Goal: Information Seeking & Learning: Learn about a topic

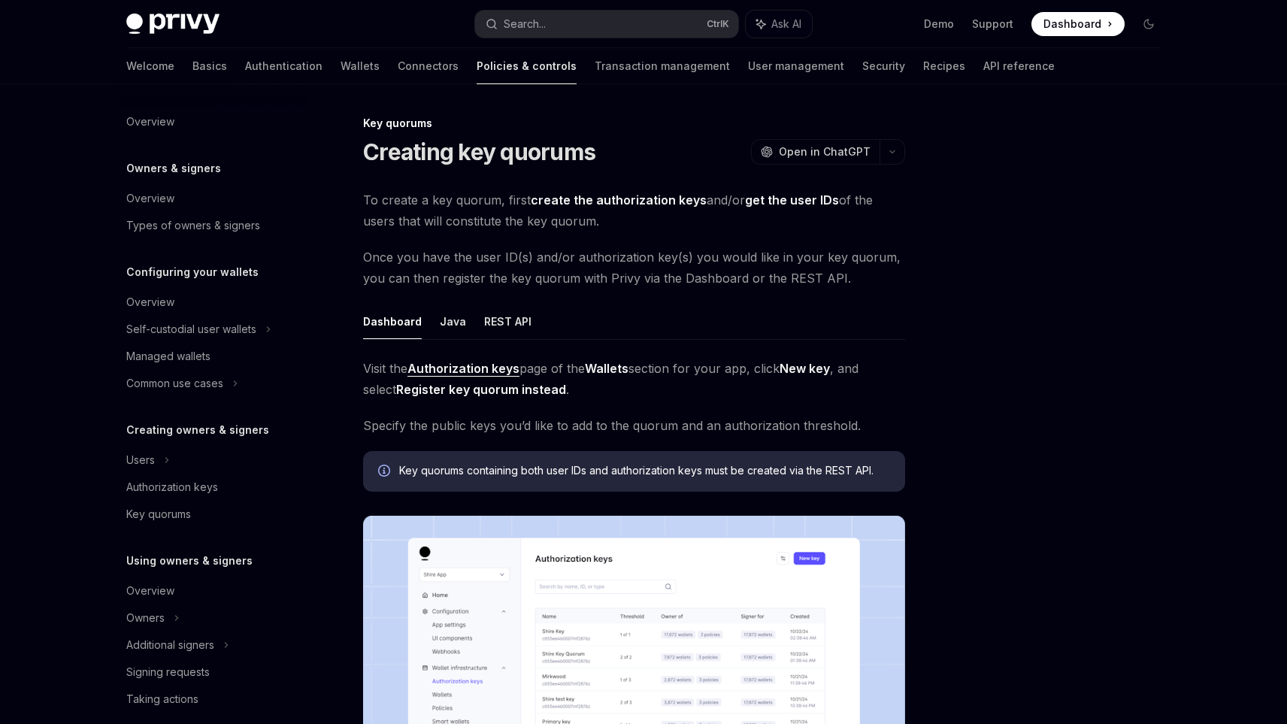
scroll to position [335, 0]
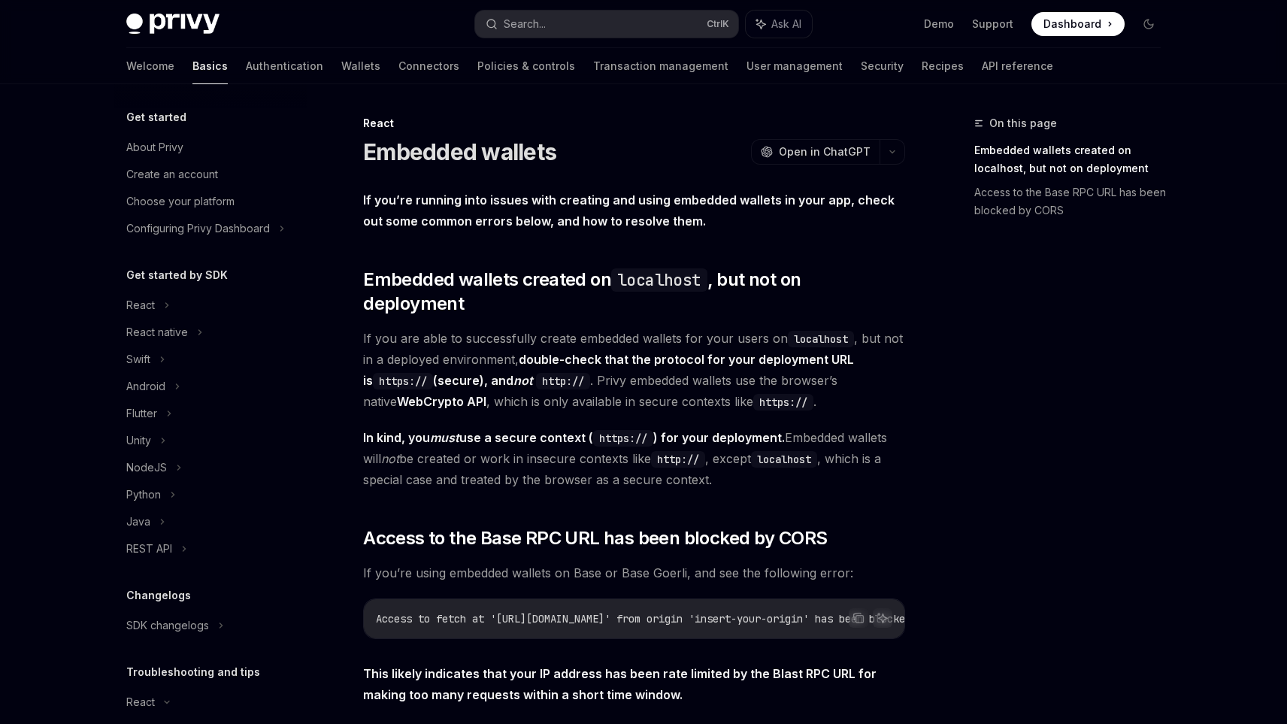
scroll to position [211, 0]
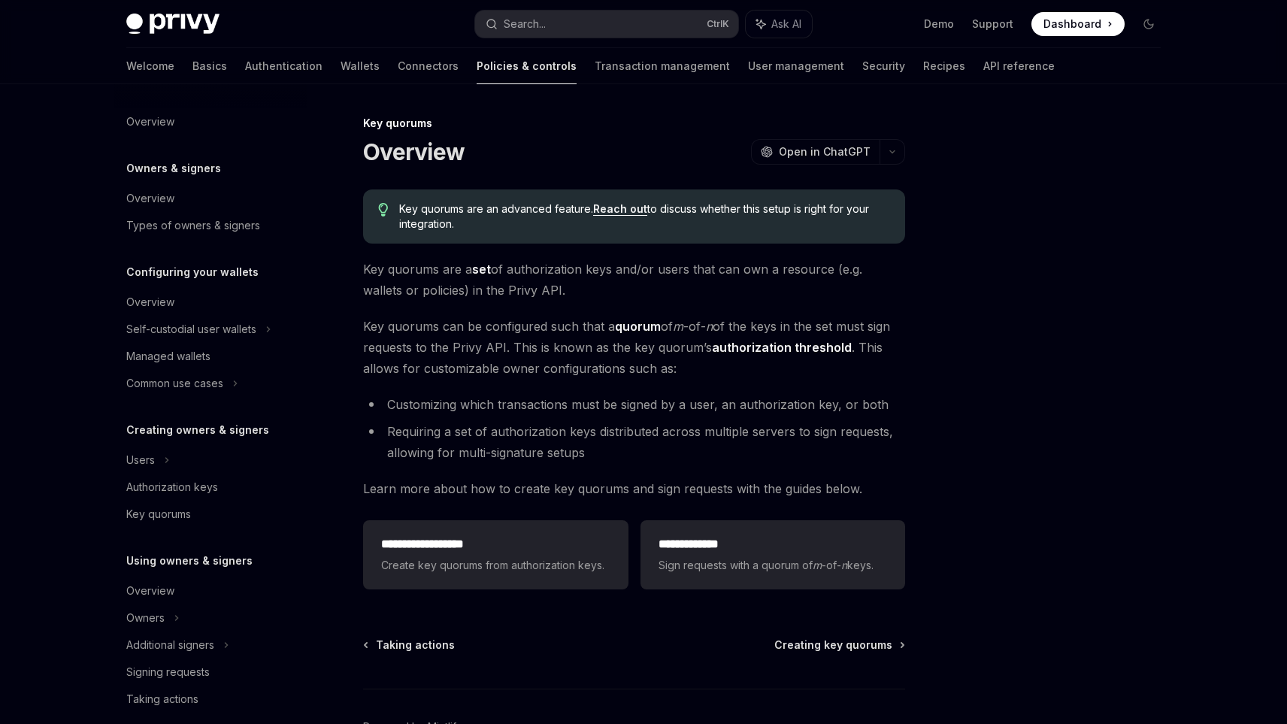
scroll to position [335, 0]
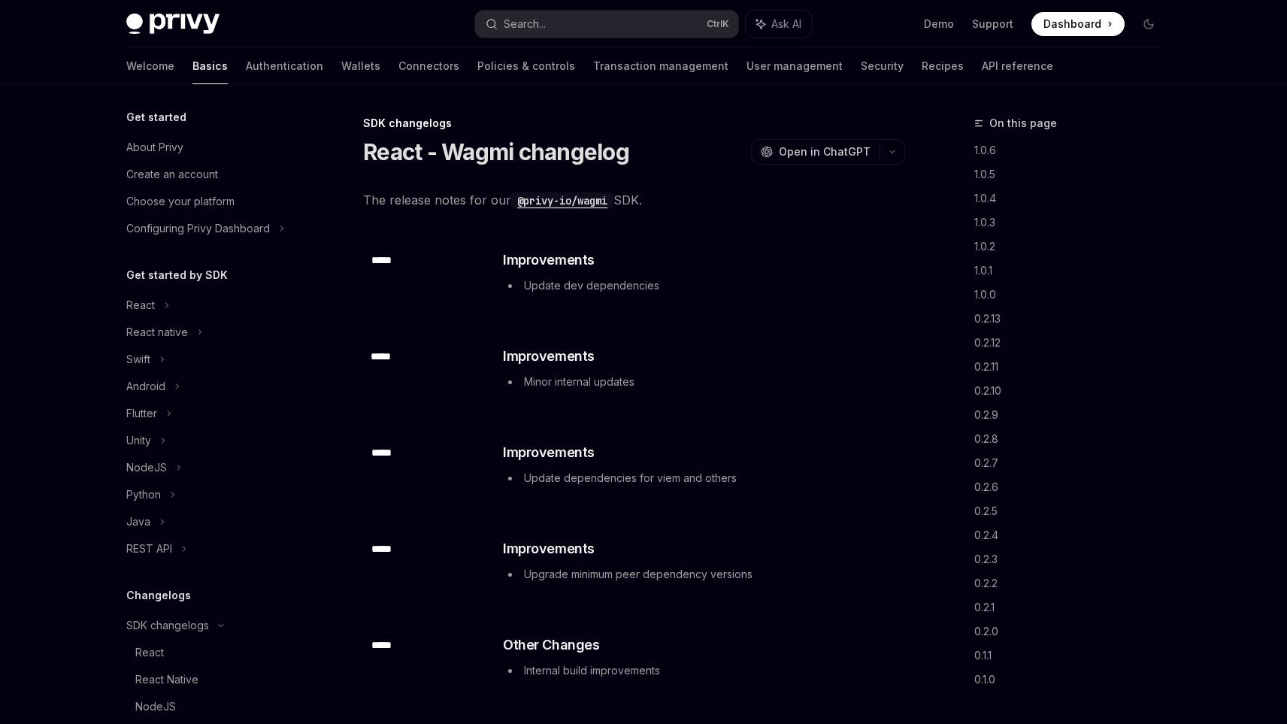
scroll to position [401, 0]
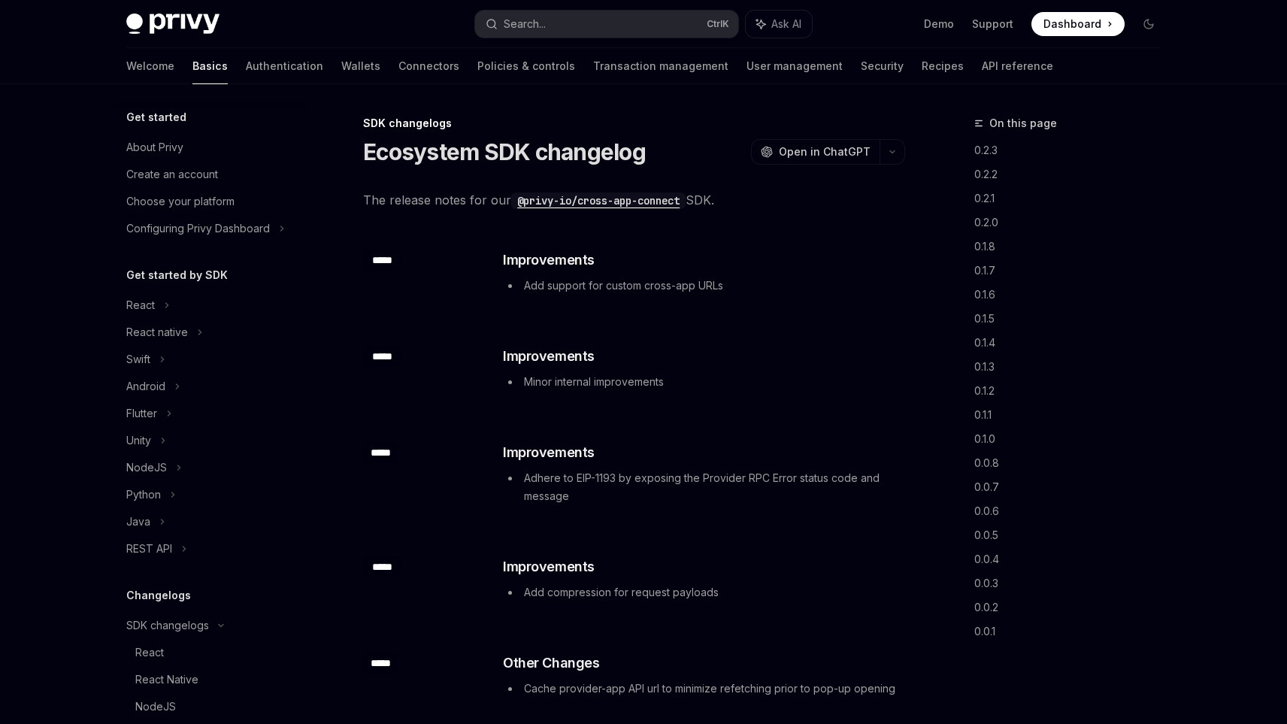
scroll to position [401, 0]
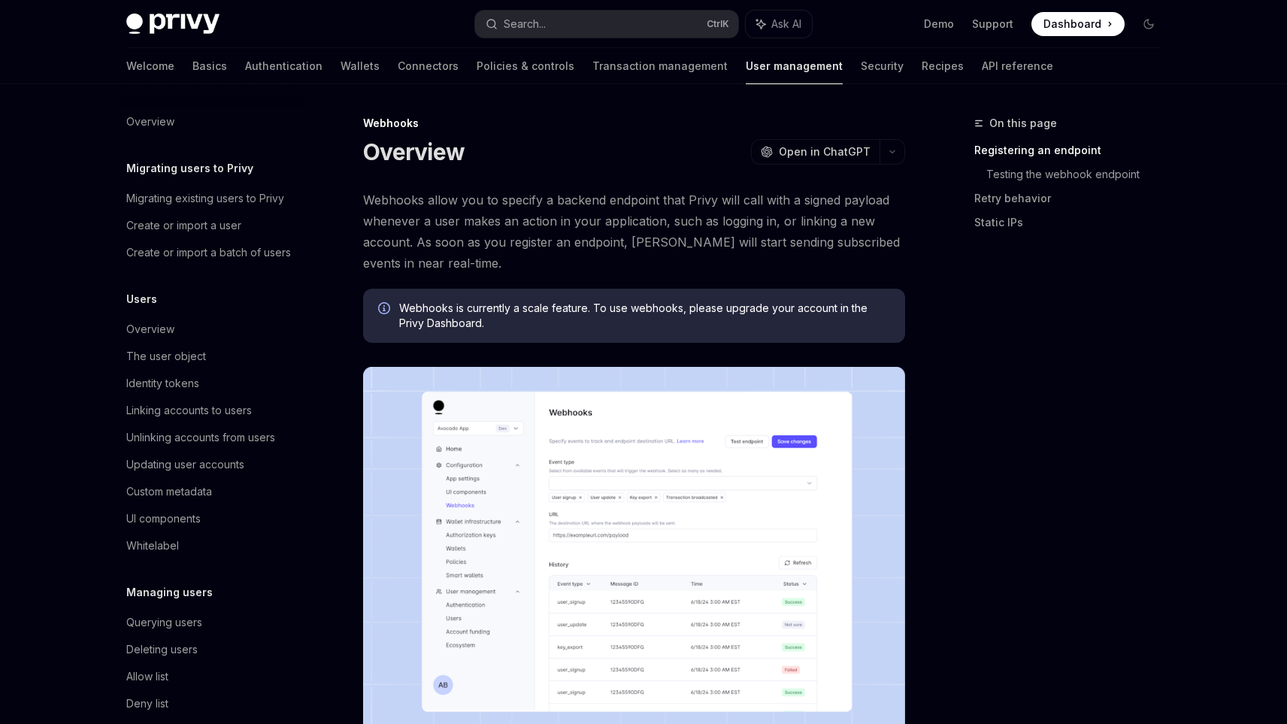
scroll to position [127, 0]
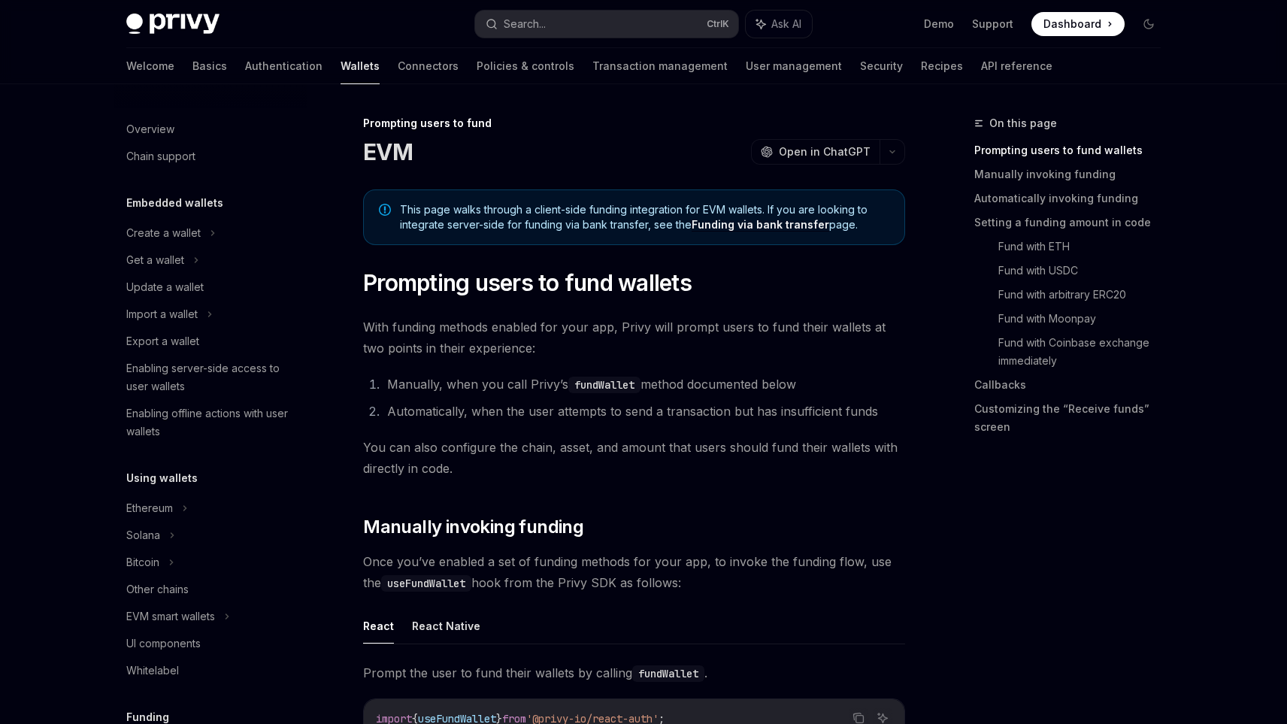
scroll to position [452, 0]
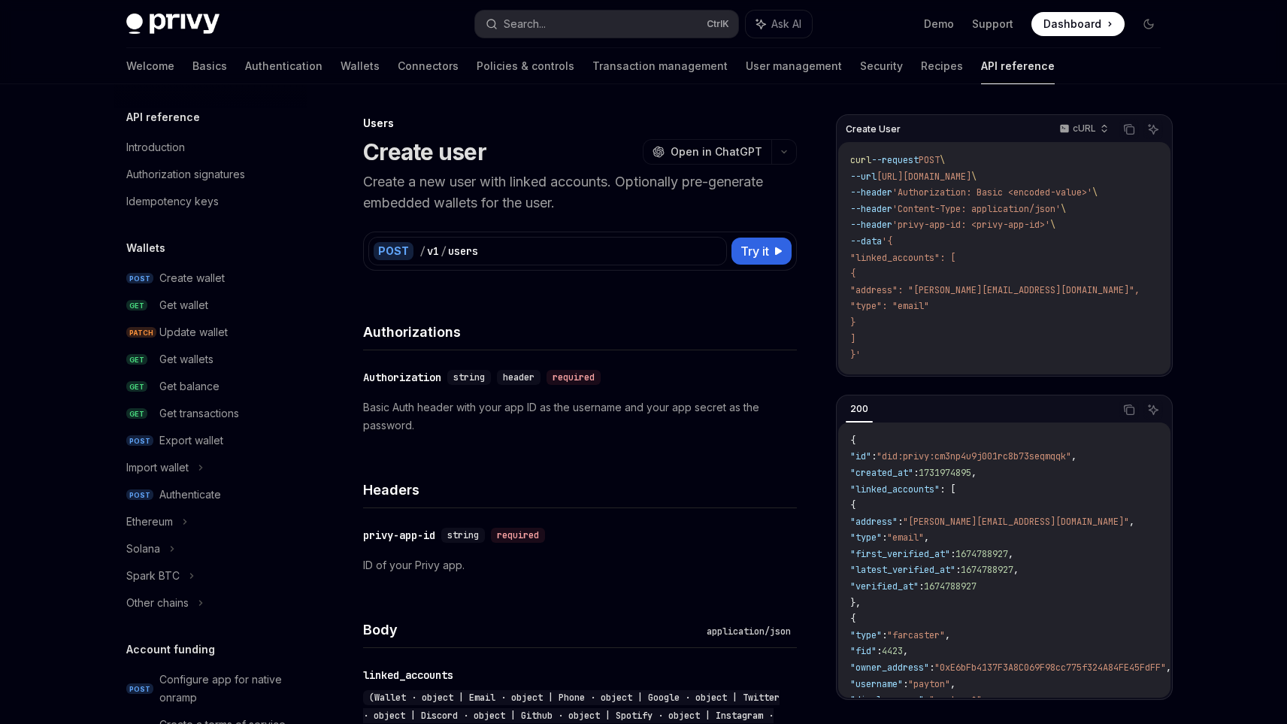
scroll to position [829, 0]
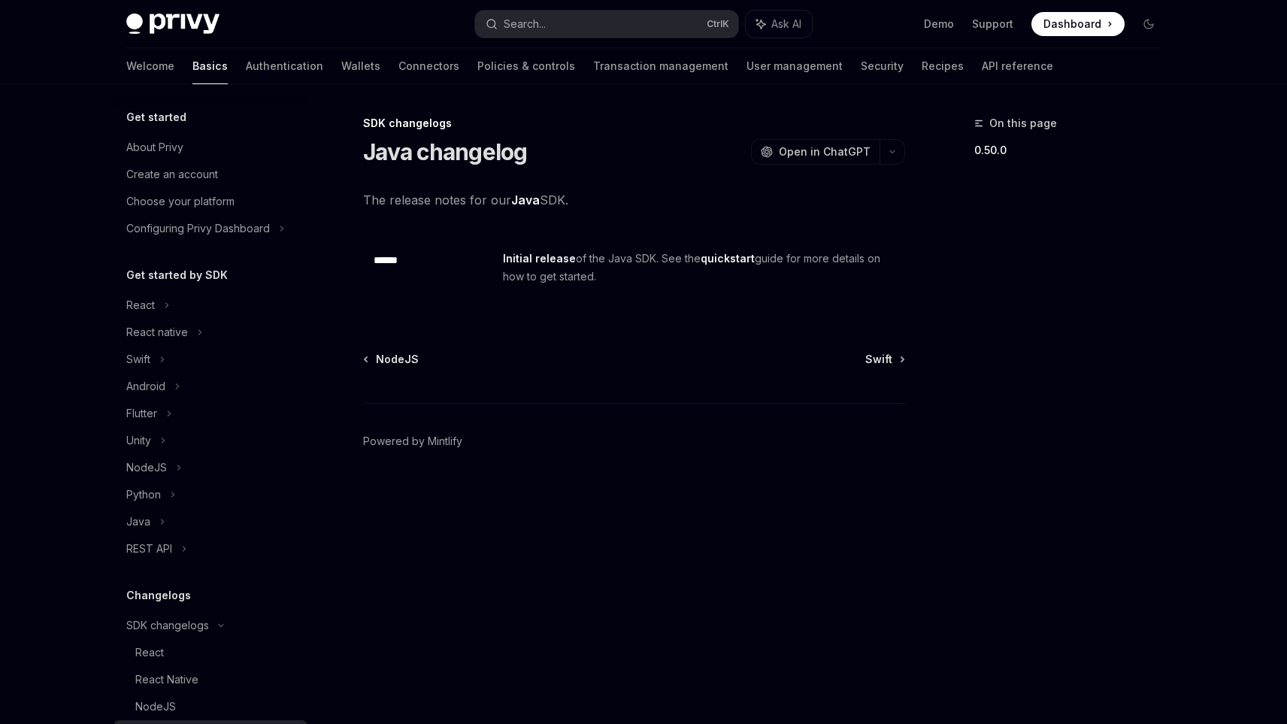
scroll to position [330, 0]
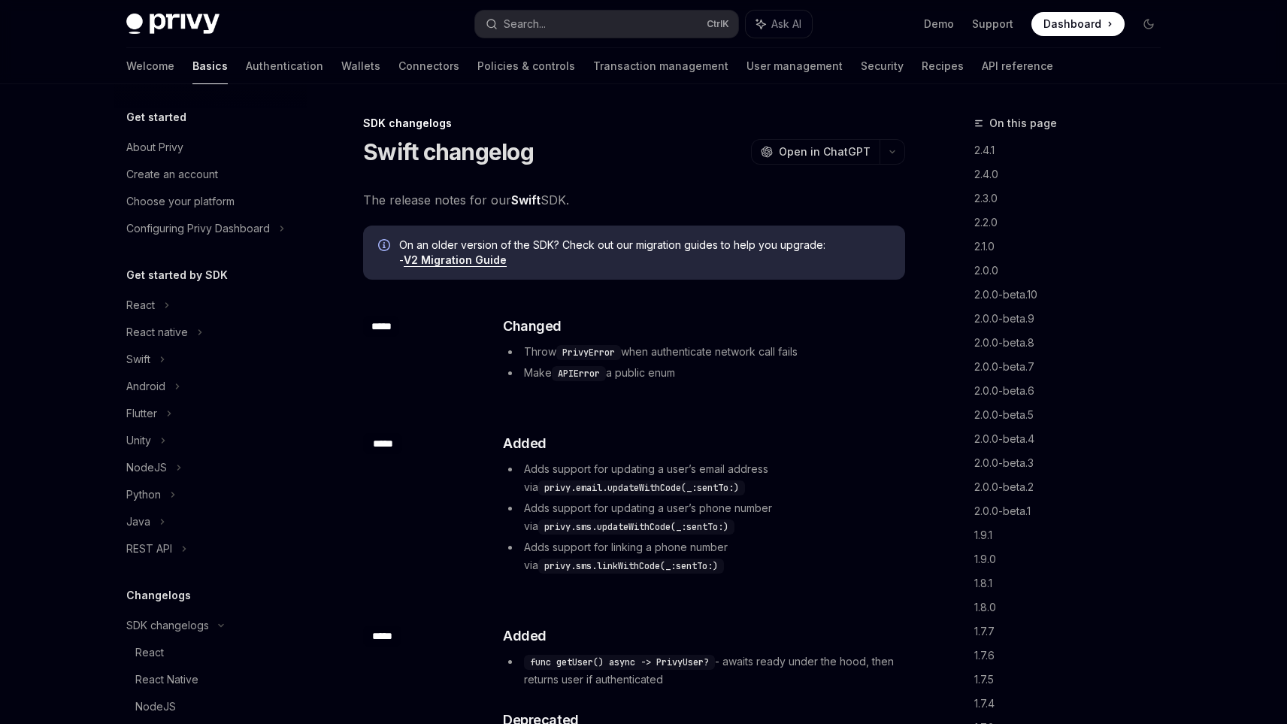
scroll to position [357, 0]
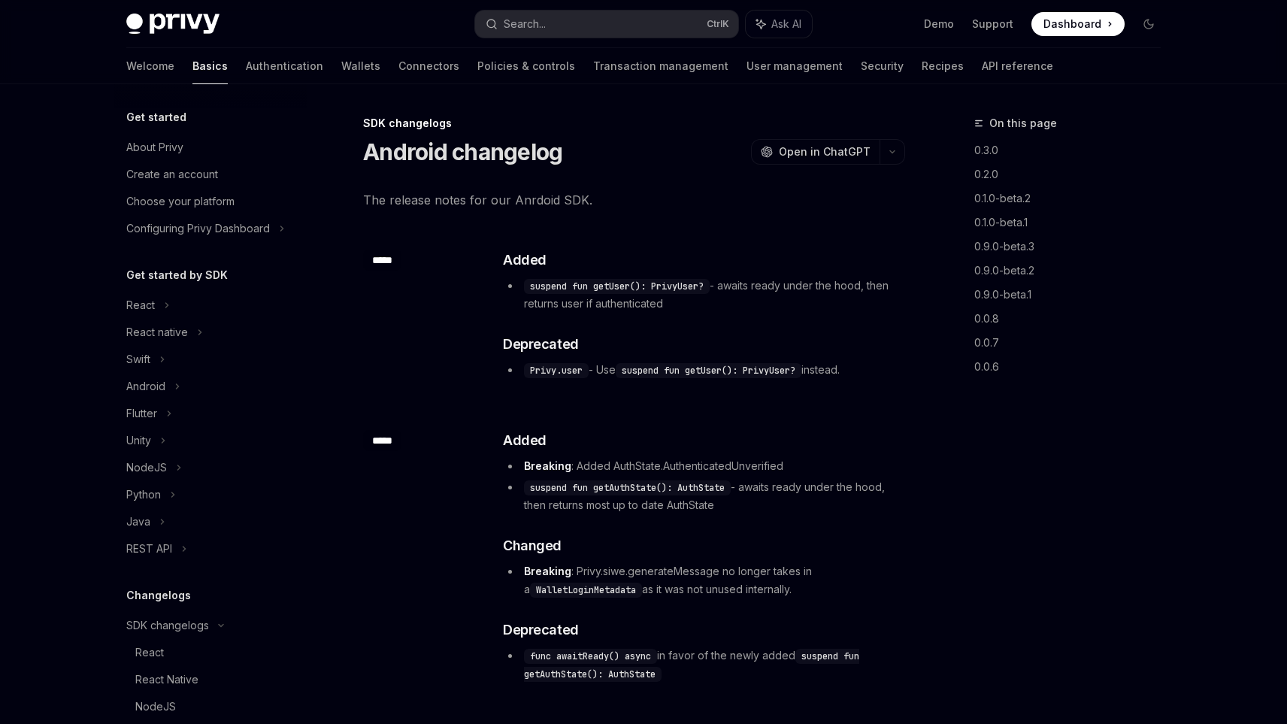
scroll to position [384, 0]
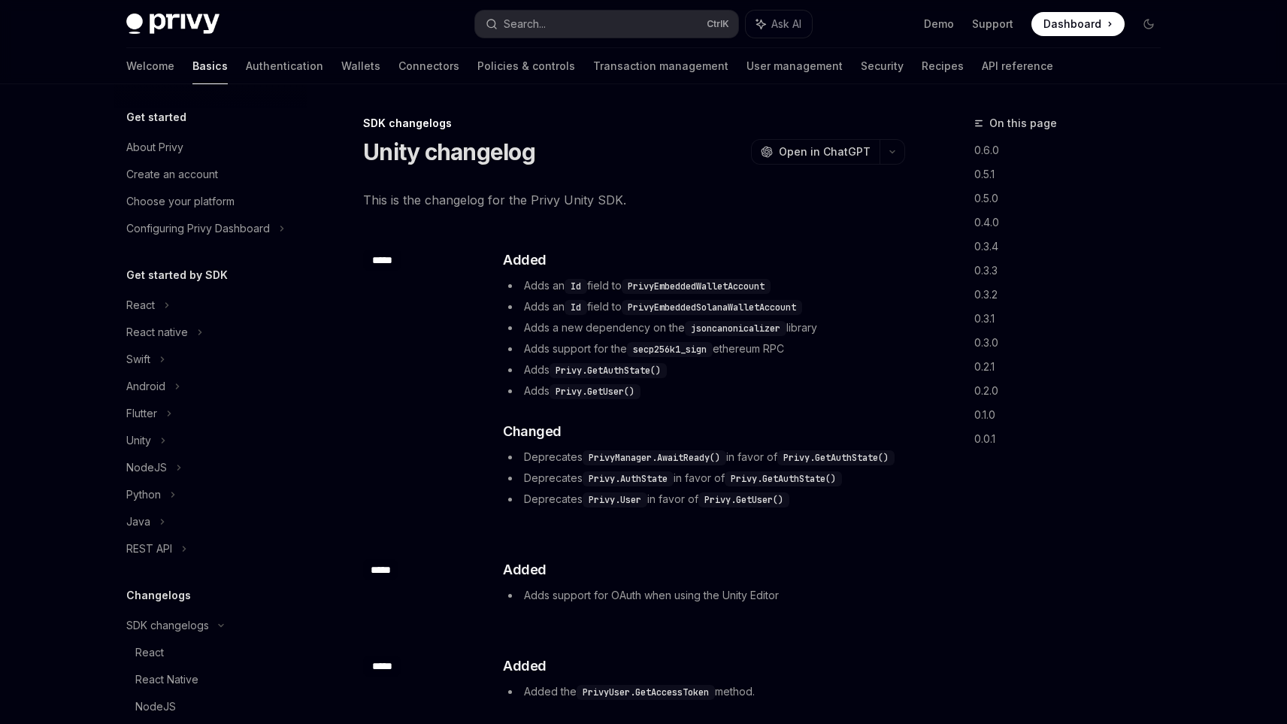
scroll to position [401, 0]
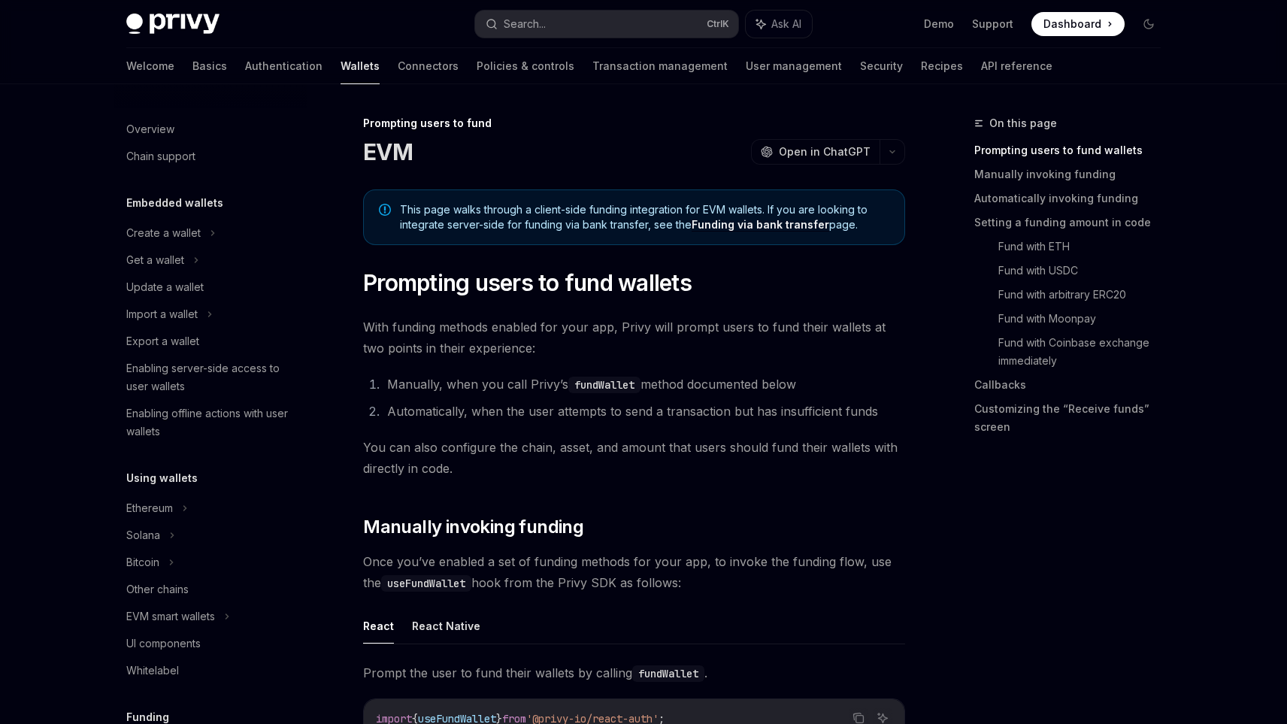
scroll to position [452, 0]
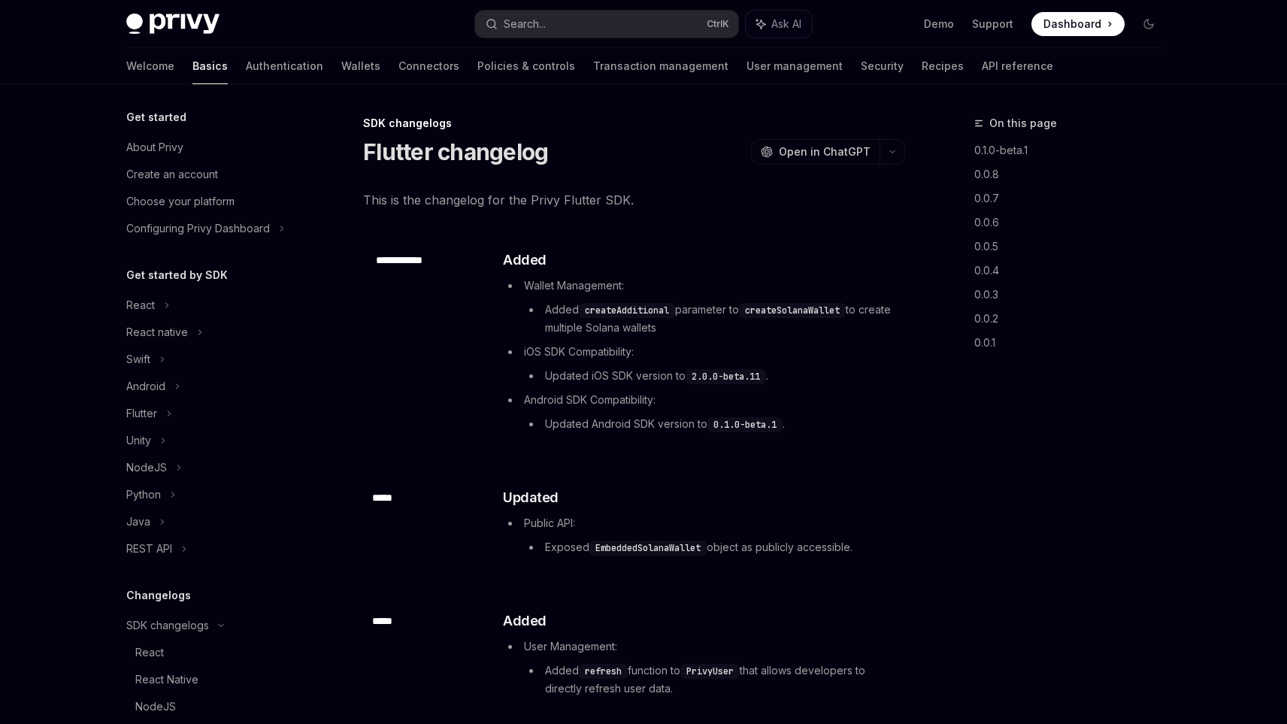
scroll to position [401, 0]
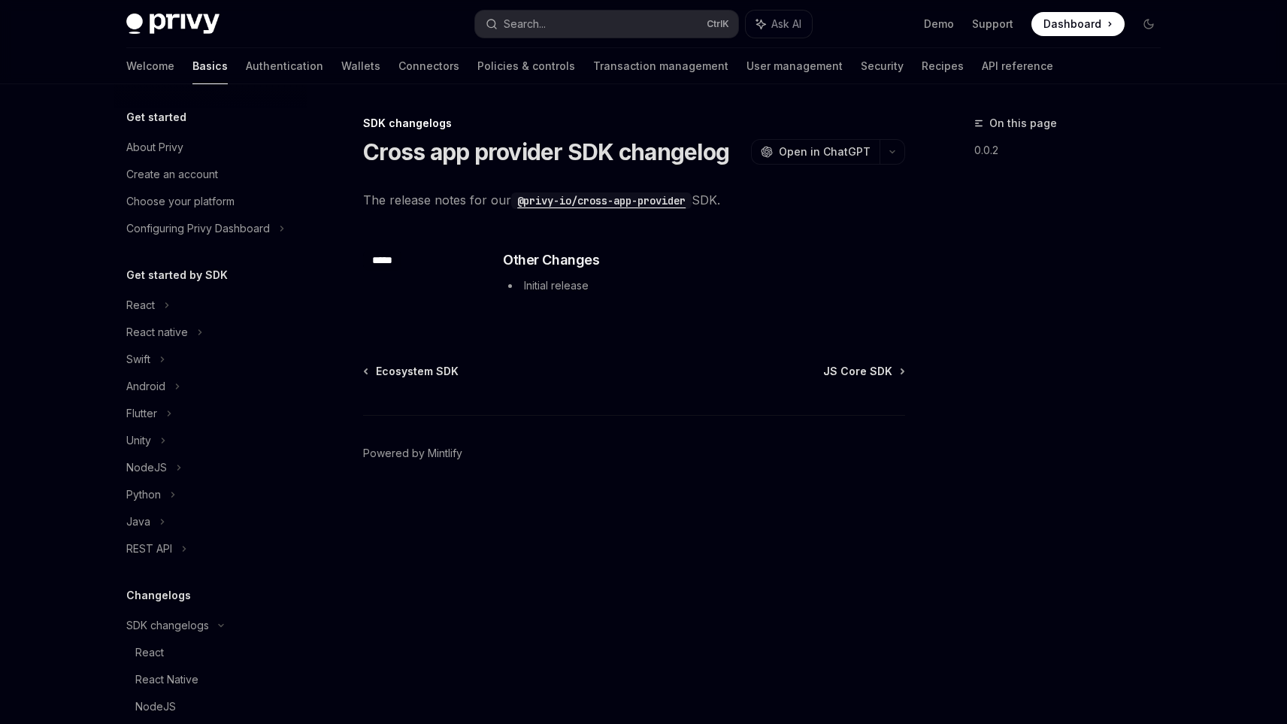
scroll to position [401, 0]
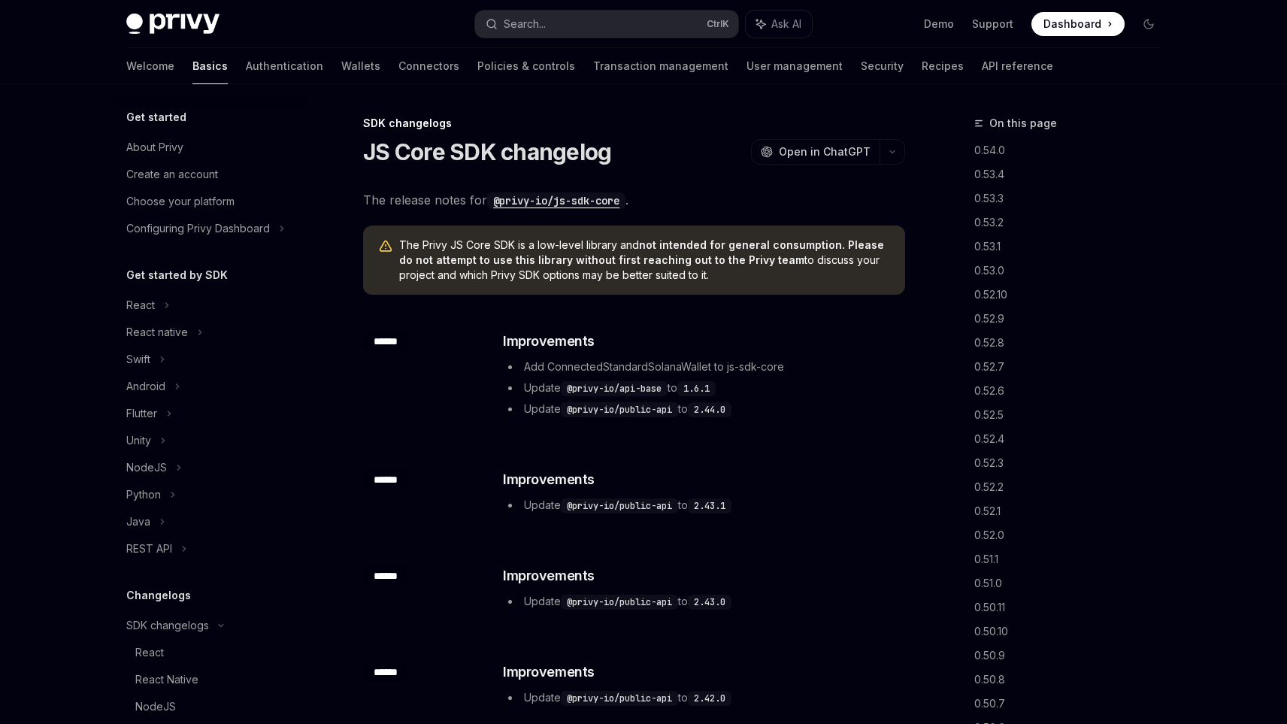
scroll to position [401, 0]
